Goal: Communication & Community: Answer question/provide support

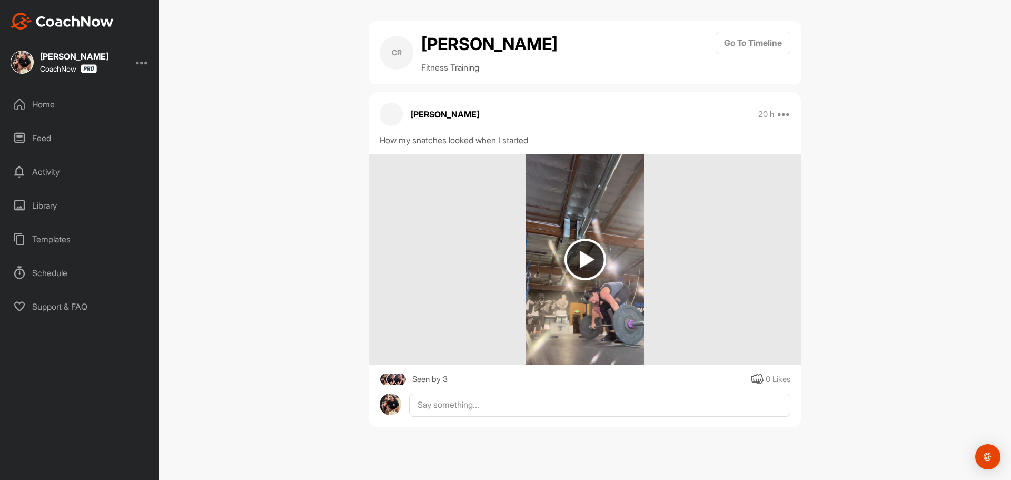
click at [585, 258] on img at bounding box center [586, 260] width 42 height 42
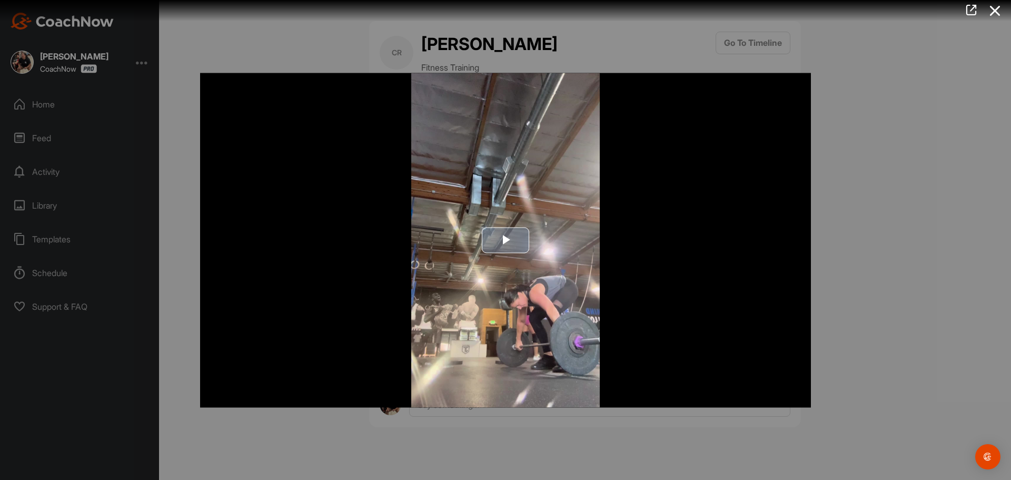
click at [506, 240] on span "Video Player" at bounding box center [506, 240] width 0 height 0
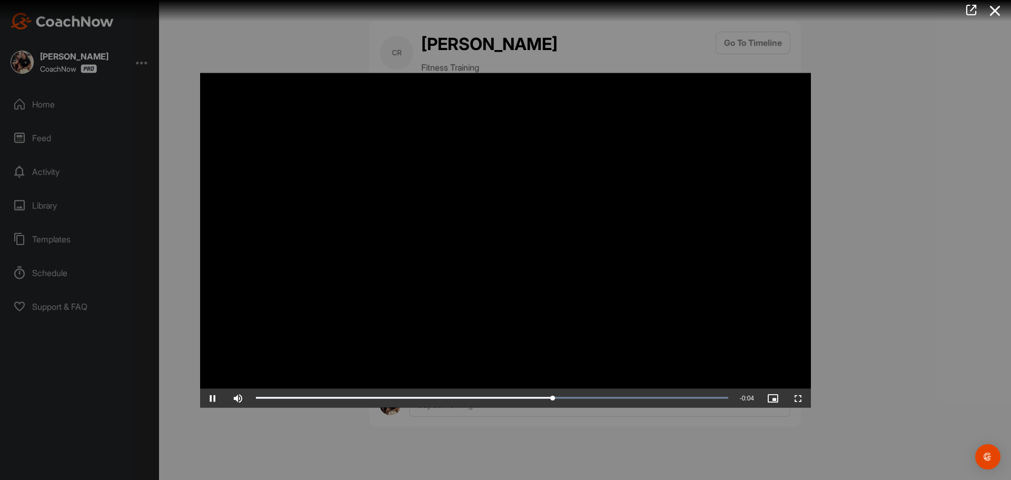
click at [378, 448] on div at bounding box center [505, 240] width 1011 height 480
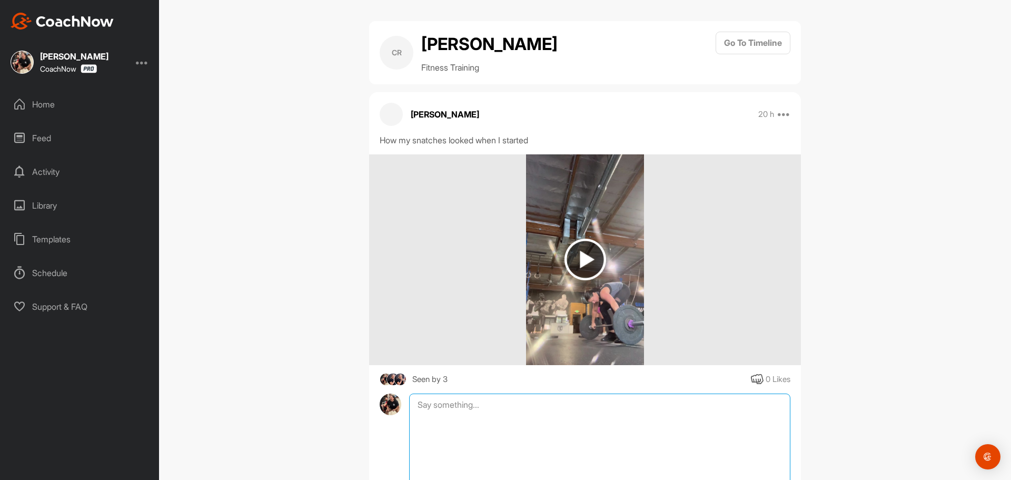
click at [448, 409] on textarea at bounding box center [599, 445] width 381 height 105
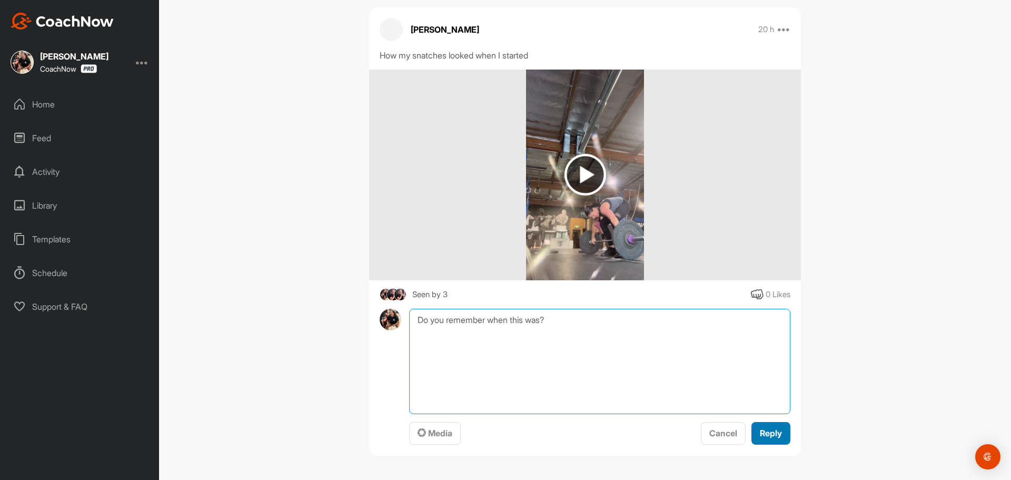
type textarea "Do you remember when this was?"
click at [760, 433] on span "Reply" at bounding box center [771, 433] width 22 height 11
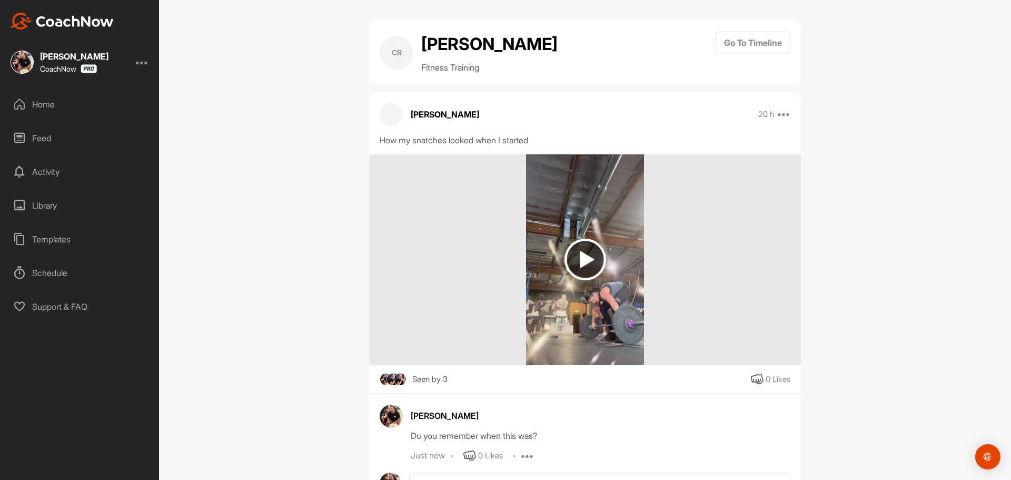
click at [44, 110] on div "Home" at bounding box center [80, 104] width 149 height 26
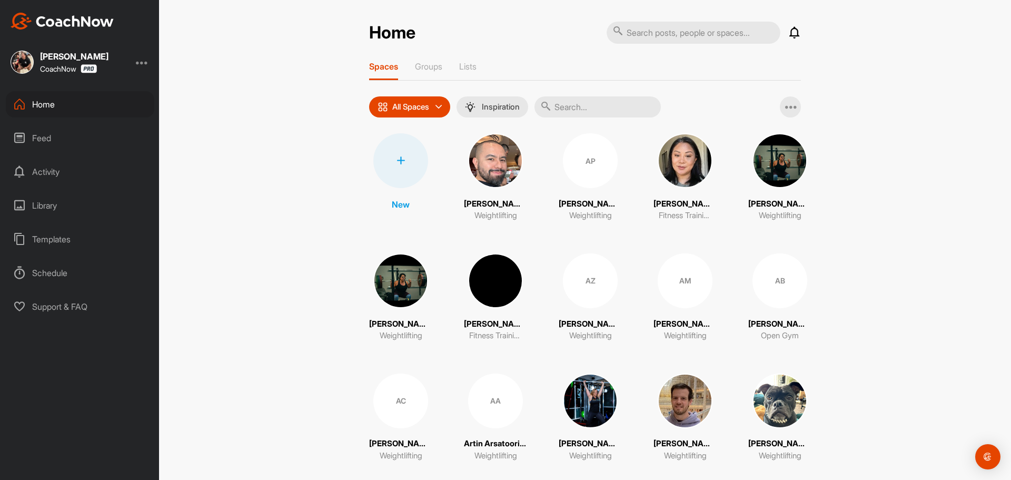
click at [793, 33] on icon at bounding box center [795, 32] width 13 height 13
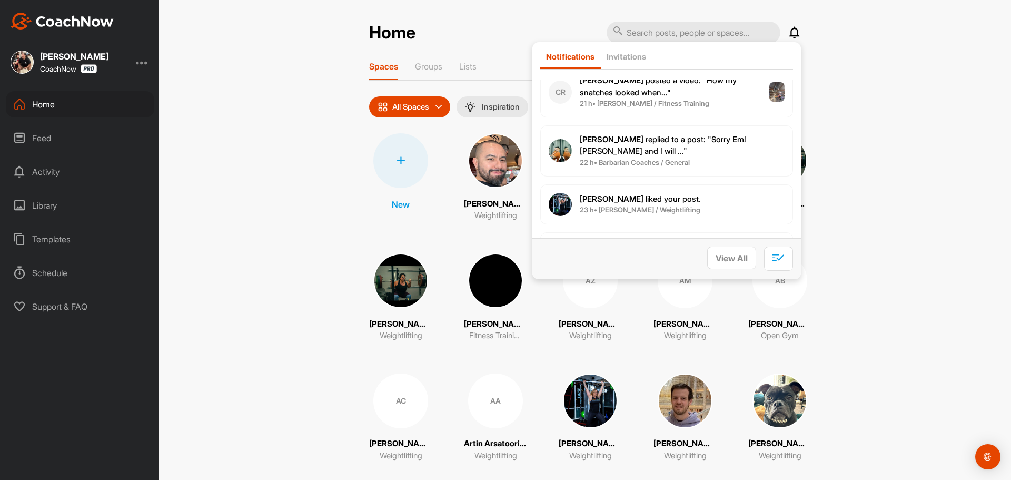
scroll to position [53, 0]
